Goal: Information Seeking & Learning: Find specific fact

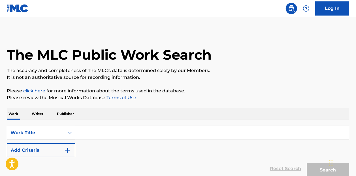
click at [87, 134] on input "Search Form" at bounding box center [212, 133] width 274 height 14
paste input "Disco [DEMOGRAPHIC_DATA]"
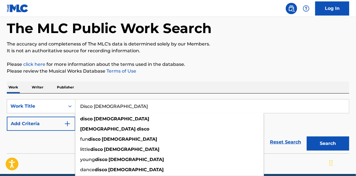
scroll to position [57, 0]
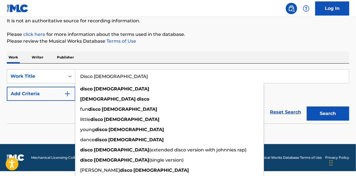
click at [293, 80] on input "Disco [DEMOGRAPHIC_DATA]" at bounding box center [212, 77] width 274 height 14
type input "Disco [DEMOGRAPHIC_DATA]"
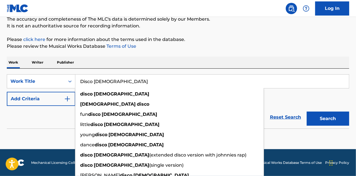
click at [290, 88] on div "SearchWithCriteriaf3c08b76-b136-4810-8829-b913b3fb70ff Work Title Disco [DEMOGR…" at bounding box center [178, 90] width 342 height 32
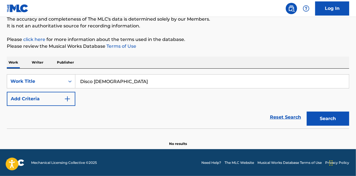
click at [39, 93] on button "Add Criteria" at bounding box center [41, 99] width 69 height 14
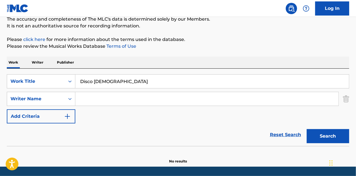
click at [104, 99] on input "Search Form" at bounding box center [206, 99] width 263 height 14
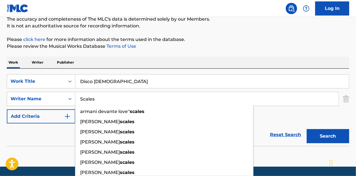
type input "Scales"
click at [178, 60] on div "Work Writer Publisher" at bounding box center [178, 63] width 342 height 12
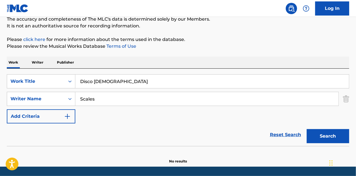
click at [318, 135] on button "Search" at bounding box center [328, 136] width 42 height 14
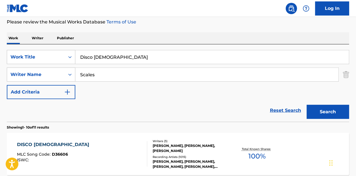
scroll to position [108, 0]
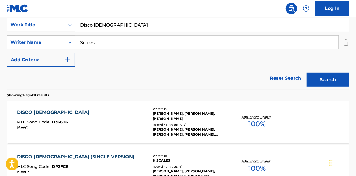
click at [238, 123] on div "Total Known Shares: 100 %" at bounding box center [257, 122] width 57 height 17
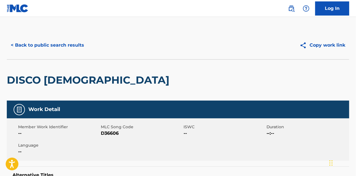
click at [69, 45] on button "< Back to public search results" at bounding box center [47, 45] width 81 height 14
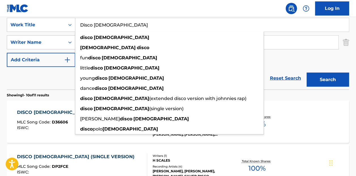
drag, startPoint x: 149, startPoint y: 30, endPoint x: 57, endPoint y: 34, distance: 91.8
click at [49, 33] on div "SearchWithCriteriaf3c08b76-b136-4810-8829-b913b3fb70ff Work Title Disco [DEMOGR…" at bounding box center [178, 42] width 342 height 49
paste input "Your Love Is Rated X"
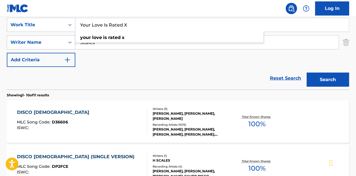
type input "Your Love Is Rated X"
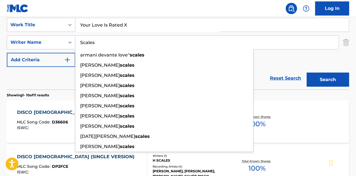
click at [275, 47] on input "Scales" at bounding box center [206, 43] width 263 height 14
drag, startPoint x: 233, startPoint y: 46, endPoint x: 73, endPoint y: 38, distance: 159.9
click at [74, 38] on div "SearchWithCriteria01ee70f6-6f19-4d48-a3e1-0f4a41495cff Writer Name Scales arman…" at bounding box center [178, 42] width 342 height 14
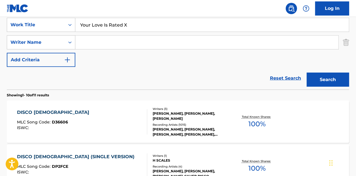
click at [307, 73] on button "Search" at bounding box center [328, 80] width 42 height 14
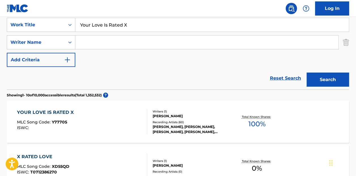
click at [209, 106] on div "YOUR LOVE IS RATED X MLC Song Code : Y77705 ISWC : Writers ( 1 ) [PERSON_NAME] …" at bounding box center [178, 122] width 342 height 42
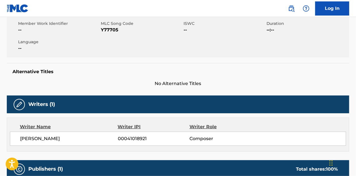
scroll to position [85, 0]
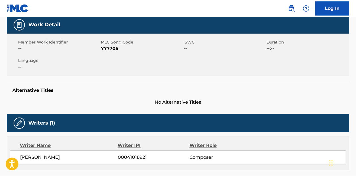
click at [116, 49] on span "Y77705" at bounding box center [141, 48] width 81 height 7
copy span "Y77705"
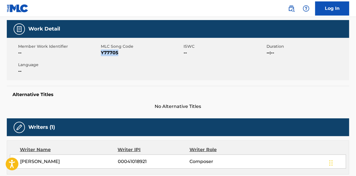
scroll to position [0, 0]
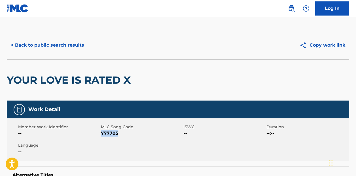
click at [66, 49] on button "< Back to public search results" at bounding box center [47, 45] width 81 height 14
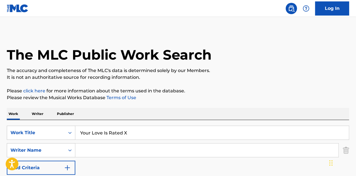
scroll to position [108, 0]
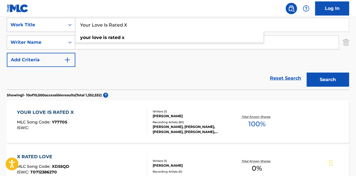
drag, startPoint x: 138, startPoint y: 31, endPoint x: 63, endPoint y: 24, distance: 75.9
click at [63, 24] on div "SearchWithCriteriaf3c08b76-b136-4810-8829-b913b3fb70ff Work Title Your Love Is …" at bounding box center [178, 25] width 342 height 14
paste input "Stop Giving People Hard Luck Stories"
type input "Stop Giving People Hard Luck Stories"
click at [318, 79] on button "Search" at bounding box center [328, 80] width 42 height 14
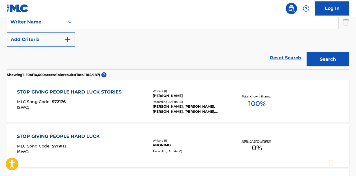
scroll to position [136, 0]
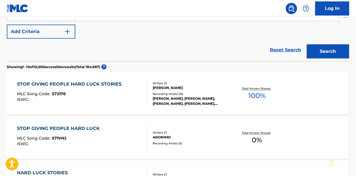
click at [221, 84] on div "Writers ( 1 )" at bounding box center [191, 83] width 76 height 4
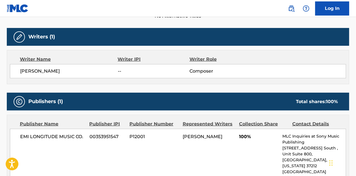
scroll to position [85, 0]
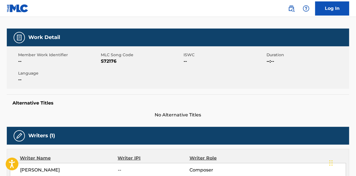
click at [108, 65] on div "Member Work Identifier -- MLC Song Code S72176 ISWC -- Duration --:-- Language …" at bounding box center [178, 67] width 342 height 42
click at [110, 61] on span "S72176" at bounding box center [141, 61] width 81 height 7
copy span "S72176"
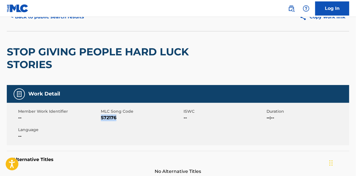
click at [47, 22] on button "< Back to public search results" at bounding box center [47, 17] width 81 height 14
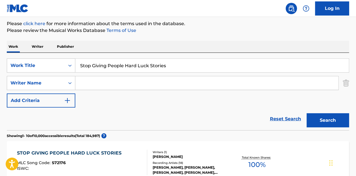
scroll to position [56, 0]
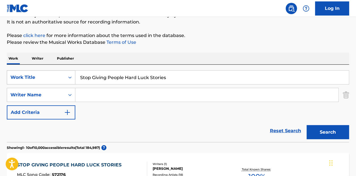
drag, startPoint x: 70, startPoint y: 68, endPoint x: 56, endPoint y: 76, distance: 15.9
click at [57, 76] on div "SearchWithCriteriaf3c08b76-b136-4810-8829-b913b3fb70ff Work Title Stop Giving P…" at bounding box center [178, 78] width 342 height 14
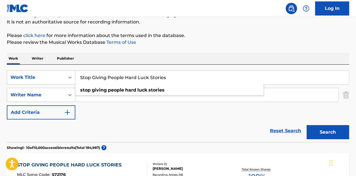
paste input "Play Something Pretty"
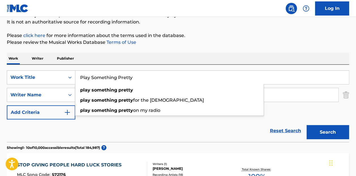
type input "Play Something Pretty"
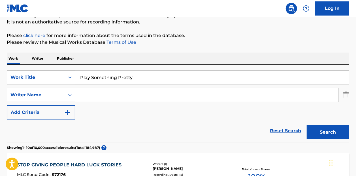
click at [318, 125] on button "Search" at bounding box center [328, 132] width 42 height 14
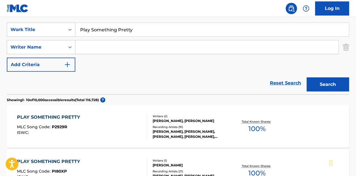
scroll to position [112, 0]
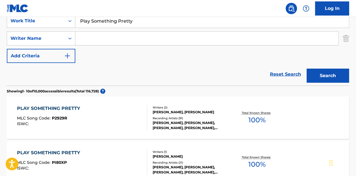
click at [229, 124] on div "Total Known Shares: 100 %" at bounding box center [257, 118] width 57 height 17
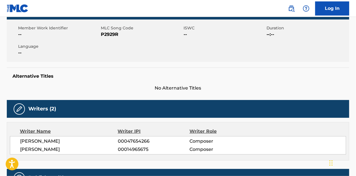
scroll to position [57, 0]
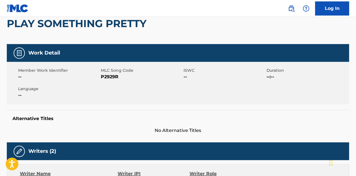
click at [110, 77] on span "P2929R" at bounding box center [141, 77] width 81 height 7
drag, startPoint x: 199, startPoint y: 30, endPoint x: 156, endPoint y: 40, distance: 44.3
click at [199, 30] on div "PLAY SOMETHING PRETTY" at bounding box center [178, 23] width 342 height 41
click at [106, 76] on span "P2929R" at bounding box center [141, 77] width 81 height 7
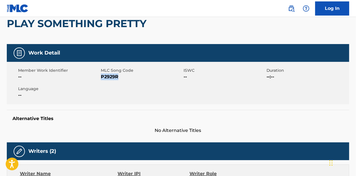
click at [106, 76] on span "P2929R" at bounding box center [141, 77] width 81 height 7
copy span "P2929R"
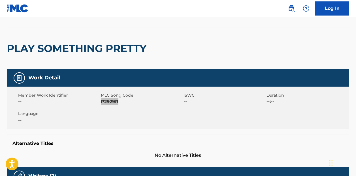
scroll to position [0, 0]
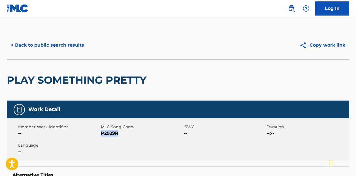
click at [44, 45] on button "< Back to public search results" at bounding box center [47, 45] width 81 height 14
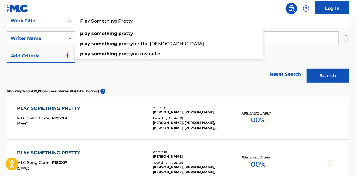
drag, startPoint x: 140, startPoint y: 23, endPoint x: 66, endPoint y: 16, distance: 74.2
paste input "(Ooh-Wee) She's Killing Me"
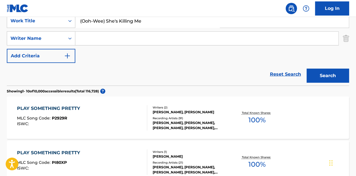
type input "(Ooh-Wee) She's Killing Me"
click at [311, 71] on button "Search" at bounding box center [328, 76] width 42 height 14
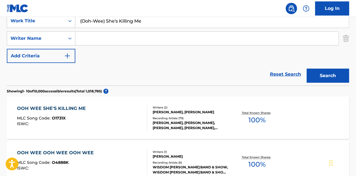
click at [212, 114] on div "[PERSON_NAME], [PERSON_NAME]" at bounding box center [191, 112] width 76 height 5
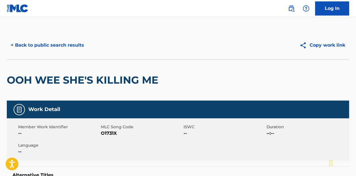
click at [103, 132] on span "O1731X" at bounding box center [141, 133] width 81 height 7
copy span "O1731X"
click at [80, 48] on button "< Back to public search results" at bounding box center [47, 45] width 81 height 14
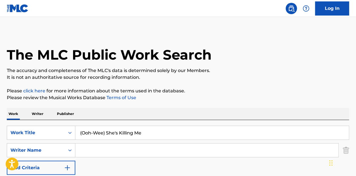
scroll to position [112, 0]
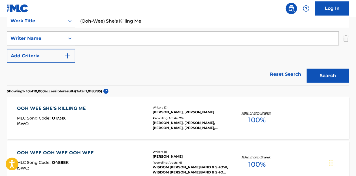
drag, startPoint x: 154, startPoint y: 25, endPoint x: 54, endPoint y: 26, distance: 99.7
click at [54, 26] on div "SearchWithCriteriaf3c08b76-b136-4810-8829-b913b3fb70ff Work Title (Ooh-Wee) She…" at bounding box center [178, 21] width 342 height 14
paste input "Love Account"
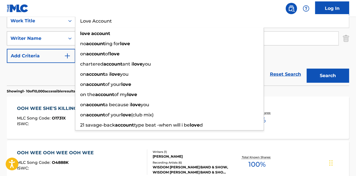
type input "Love Account"
click at [307, 69] on button "Search" at bounding box center [328, 76] width 42 height 14
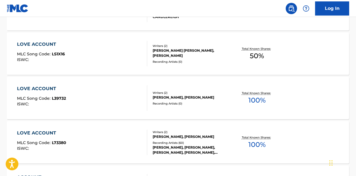
scroll to position [225, 0]
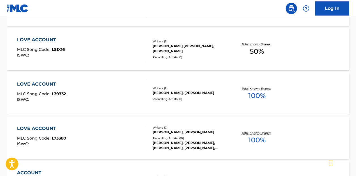
click at [218, 128] on div "Writers ( 2 )" at bounding box center [191, 128] width 76 height 4
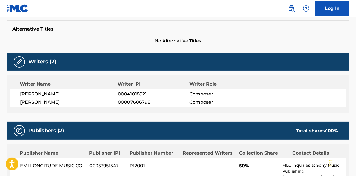
scroll to position [85, 0]
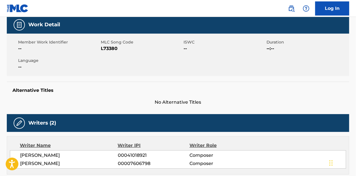
click at [107, 52] on span "L73380" at bounding box center [141, 48] width 81 height 7
click at [107, 48] on span "L73380" at bounding box center [141, 48] width 81 height 7
copy span "L73380"
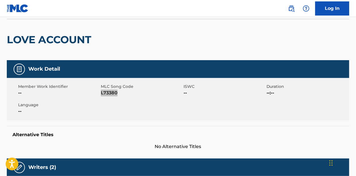
scroll to position [0, 0]
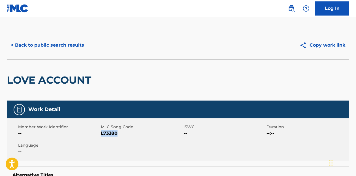
click at [66, 49] on button "< Back to public search results" at bounding box center [47, 45] width 81 height 14
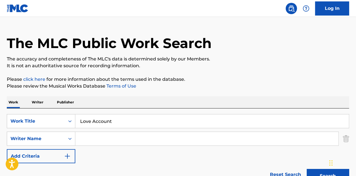
scroll to position [3, 0]
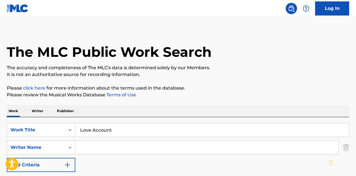
drag, startPoint x: 122, startPoint y: 124, endPoint x: 118, endPoint y: 123, distance: 3.8
click at [120, 124] on input "Love Account" at bounding box center [212, 130] width 274 height 14
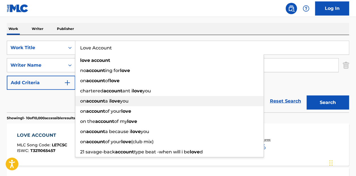
scroll to position [88, 0]
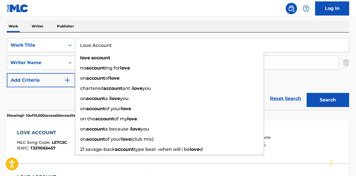
drag, startPoint x: 116, startPoint y: 47, endPoint x: 173, endPoint y: 55, distance: 57.7
paste input "[DEMOGRAPHIC_DATA] Is Standing By"
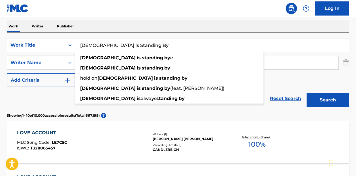
type input "[DEMOGRAPHIC_DATA] Is Standing By"
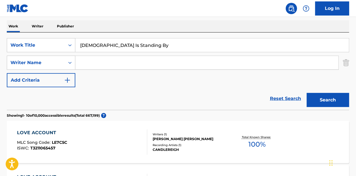
click at [319, 96] on button "Search" at bounding box center [328, 100] width 42 height 14
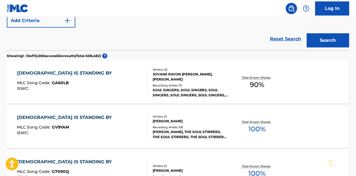
scroll to position [138, 0]
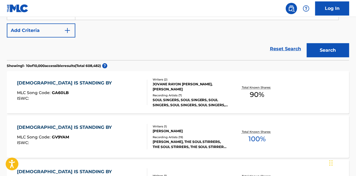
click at [186, 129] on div "[PERSON_NAME]" at bounding box center [191, 131] width 76 height 5
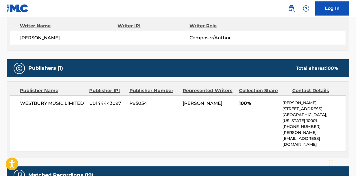
scroll to position [227, 0]
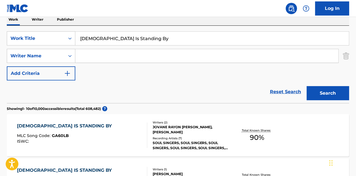
scroll to position [57, 0]
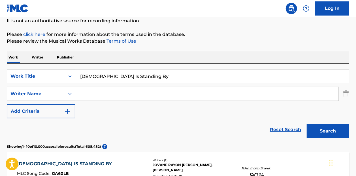
click at [149, 97] on input "Search Form" at bounding box center [206, 94] width 263 height 14
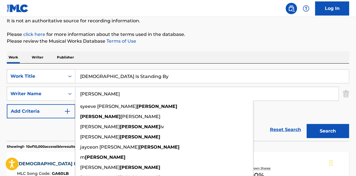
type input "[PERSON_NAME]"
click at [307, 124] on button "Search" at bounding box center [328, 131] width 42 height 14
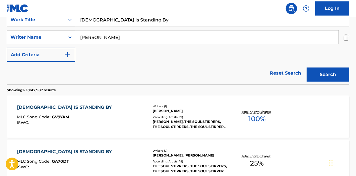
scroll to position [198, 0]
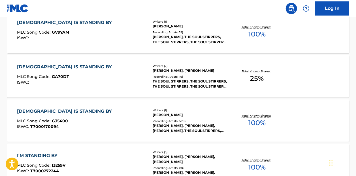
click at [184, 111] on div "Writers ( 1 )" at bounding box center [191, 110] width 76 height 4
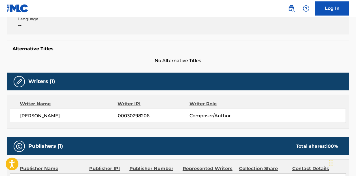
scroll to position [85, 0]
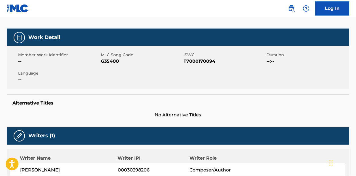
click at [111, 58] on span "G35400" at bounding box center [141, 61] width 81 height 7
copy span "G35400"
